Goal: Communication & Community: Connect with others

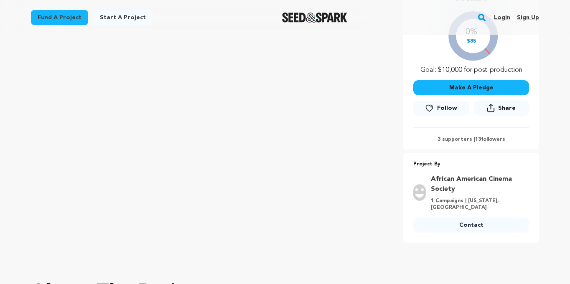
scroll to position [160, 0]
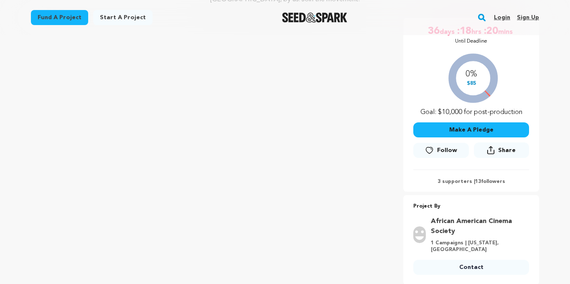
scroll to position [152, 0]
click at [436, 143] on link "Follow" at bounding box center [440, 150] width 55 height 15
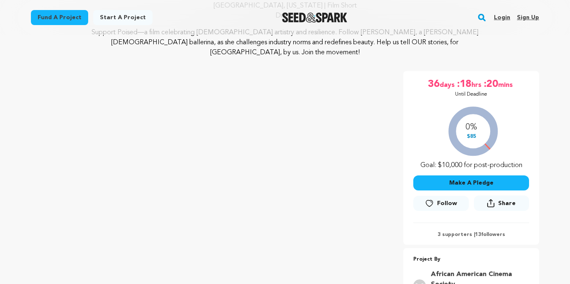
scroll to position [96, 0]
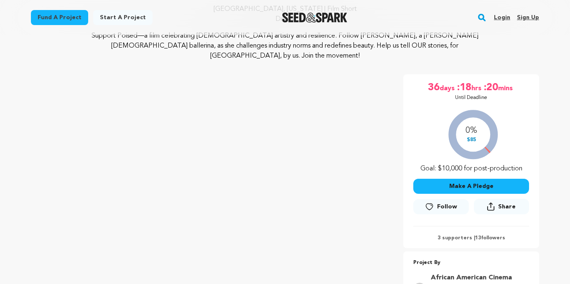
click at [434, 203] on icon at bounding box center [429, 207] width 9 height 8
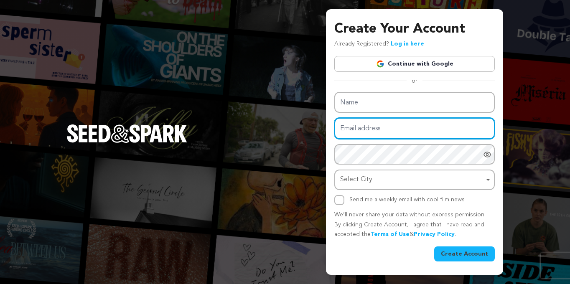
type input "aacs@usc.edu"
click at [379, 132] on div "Name Email address aacs@usc.edu Password Password must have at least 8 characte…" at bounding box center [414, 148] width 160 height 113
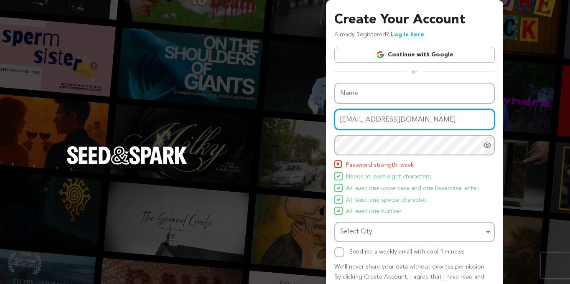
click at [380, 119] on input "aacs@usc.edu" at bounding box center [414, 119] width 160 height 21
click at [381, 119] on input "aacs@usc.edu" at bounding box center [414, 119] width 160 height 21
type input "kimberlyjoseph@gmail.com"
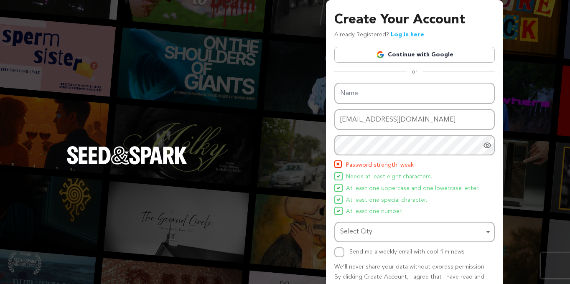
click at [402, 51] on link "Continue with Google" at bounding box center [414, 55] width 160 height 16
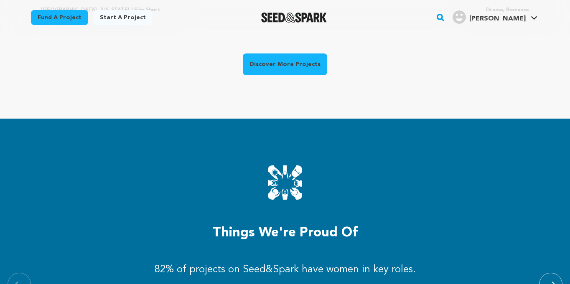
scroll to position [0, 149]
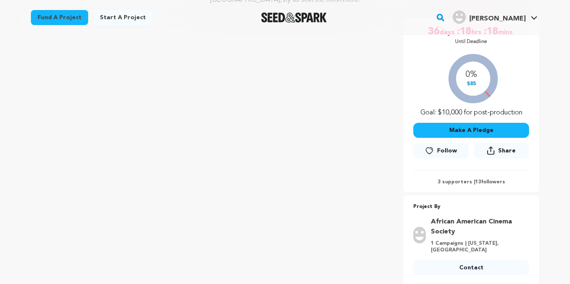
click at [432, 147] on icon at bounding box center [429, 151] width 9 height 8
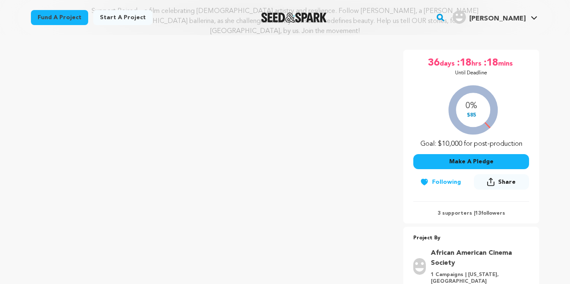
scroll to position [118, 0]
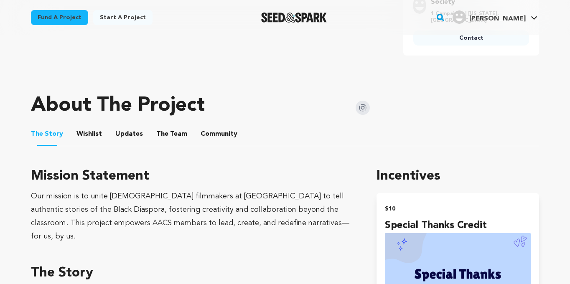
scroll to position [383, 0]
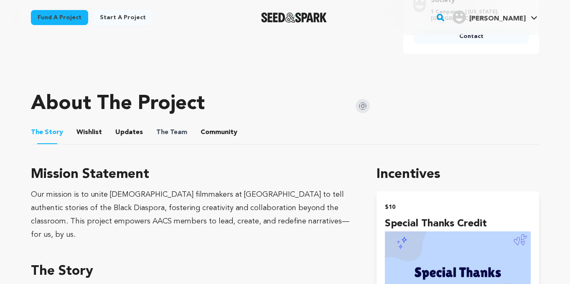
click at [156, 127] on span "The" at bounding box center [162, 132] width 12 height 10
click at [162, 124] on button "The Team" at bounding box center [172, 134] width 20 height 20
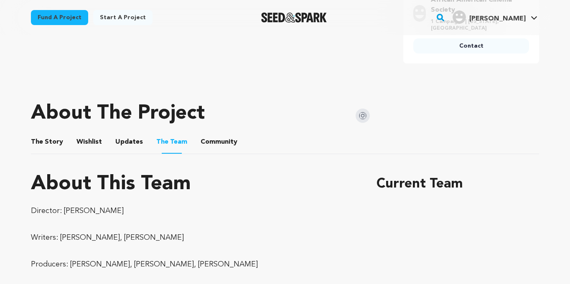
scroll to position [365, 0]
